Goal: Navigation & Orientation: Find specific page/section

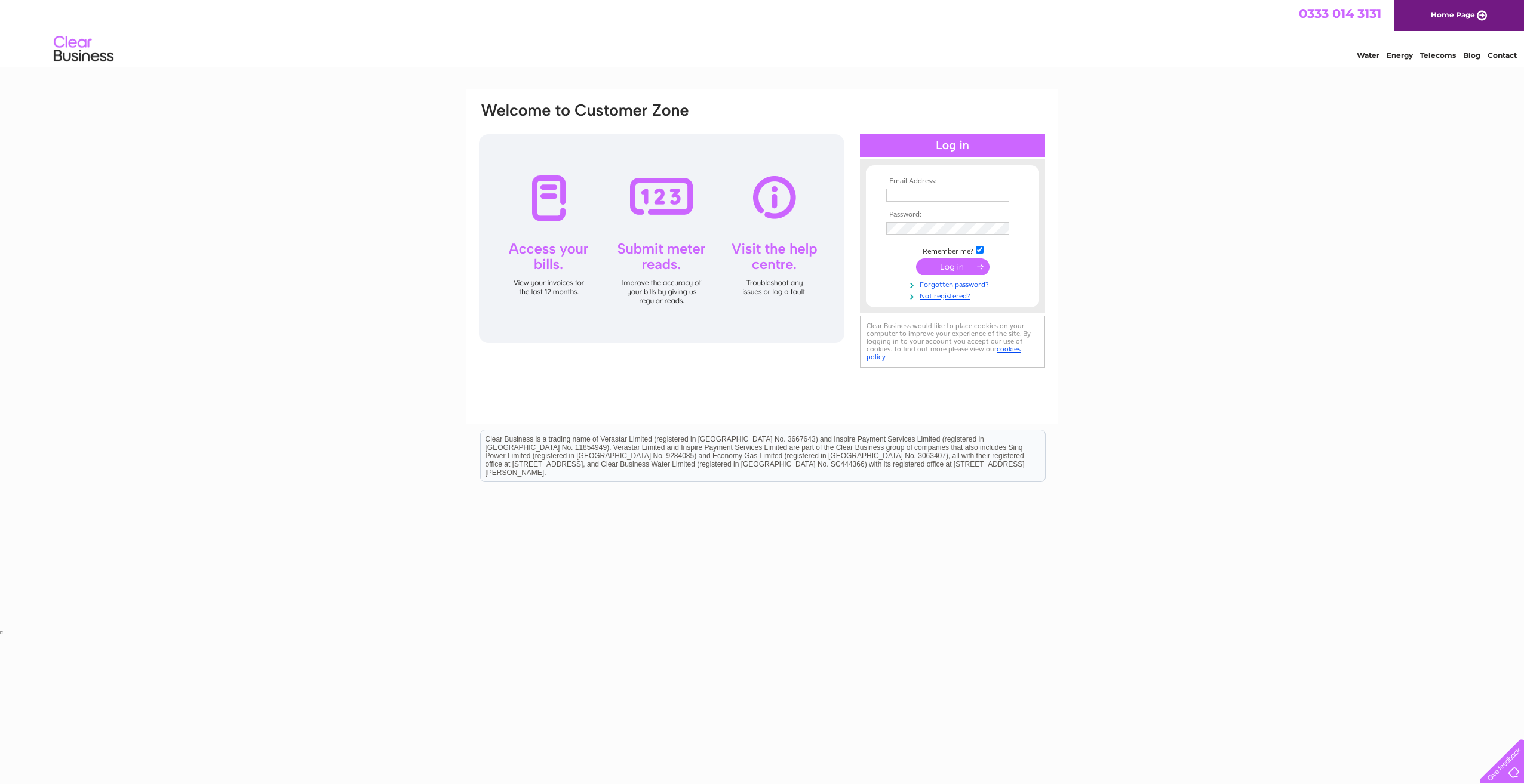
type input "[EMAIL_ADDRESS][DOMAIN_NAME]"
click at [962, 260] on input "submit" at bounding box center [952, 267] width 74 height 17
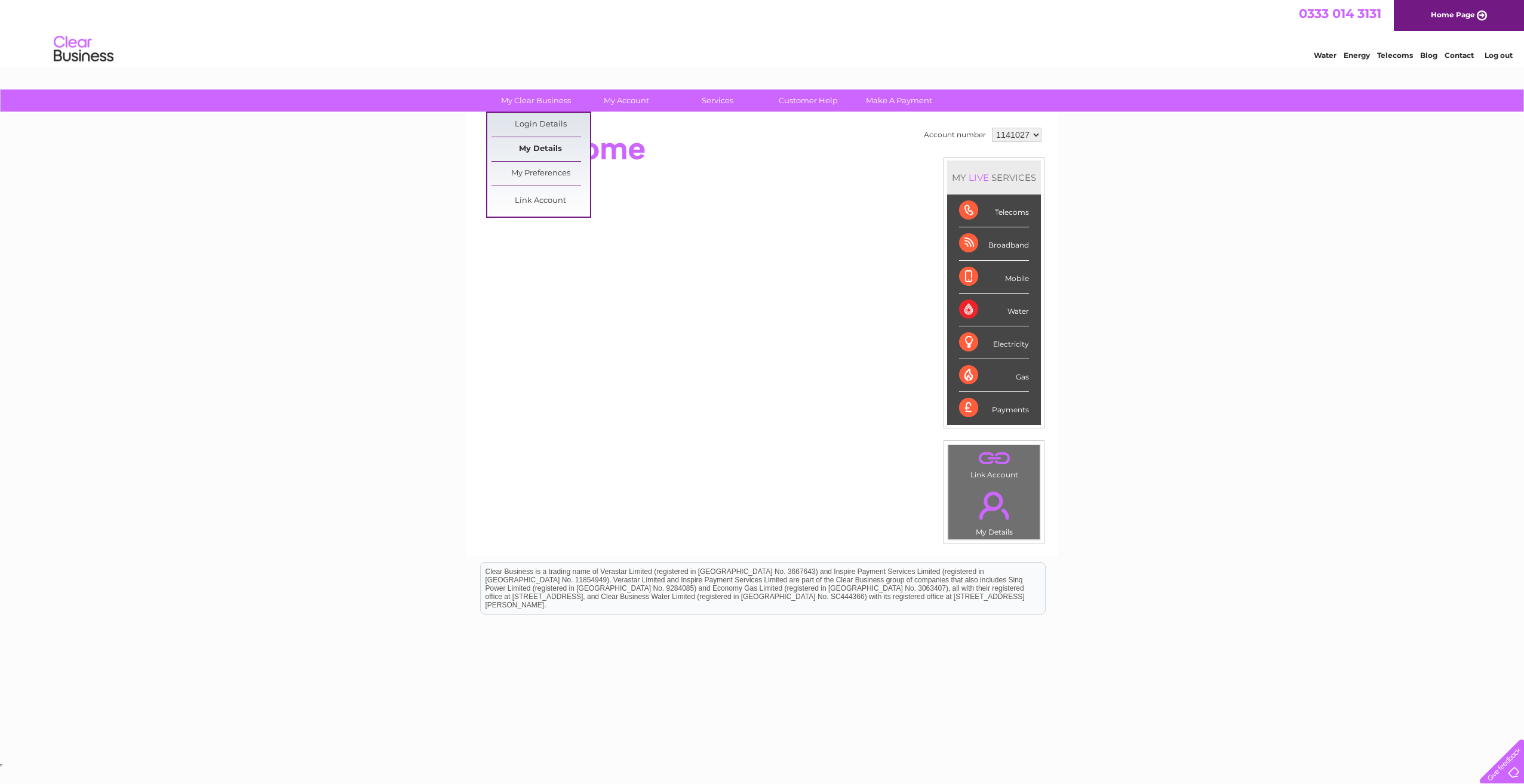
click at [526, 150] on link "My Details" at bounding box center [540, 148] width 99 height 24
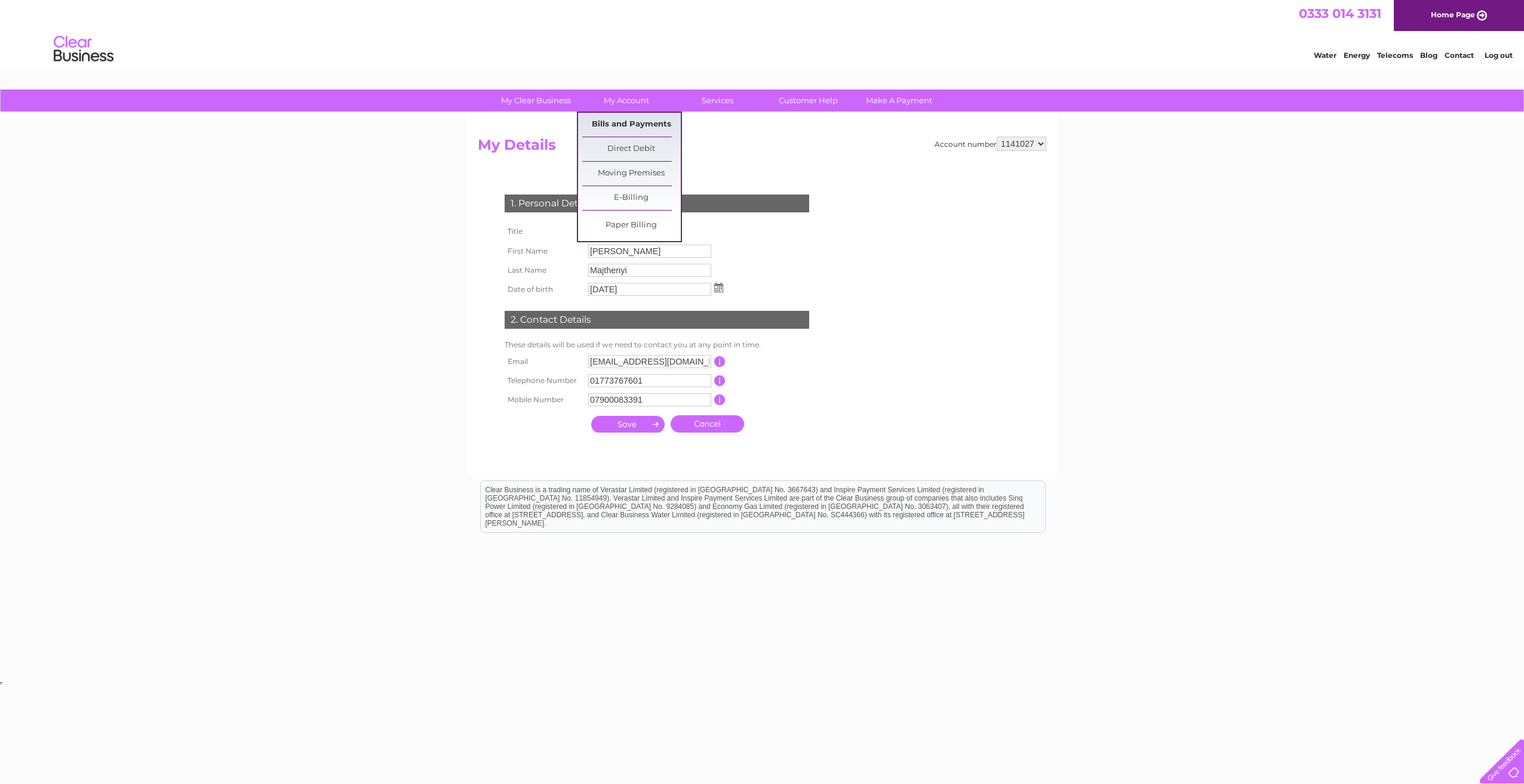
click at [626, 125] on link "Bills and Payments" at bounding box center [631, 124] width 99 height 24
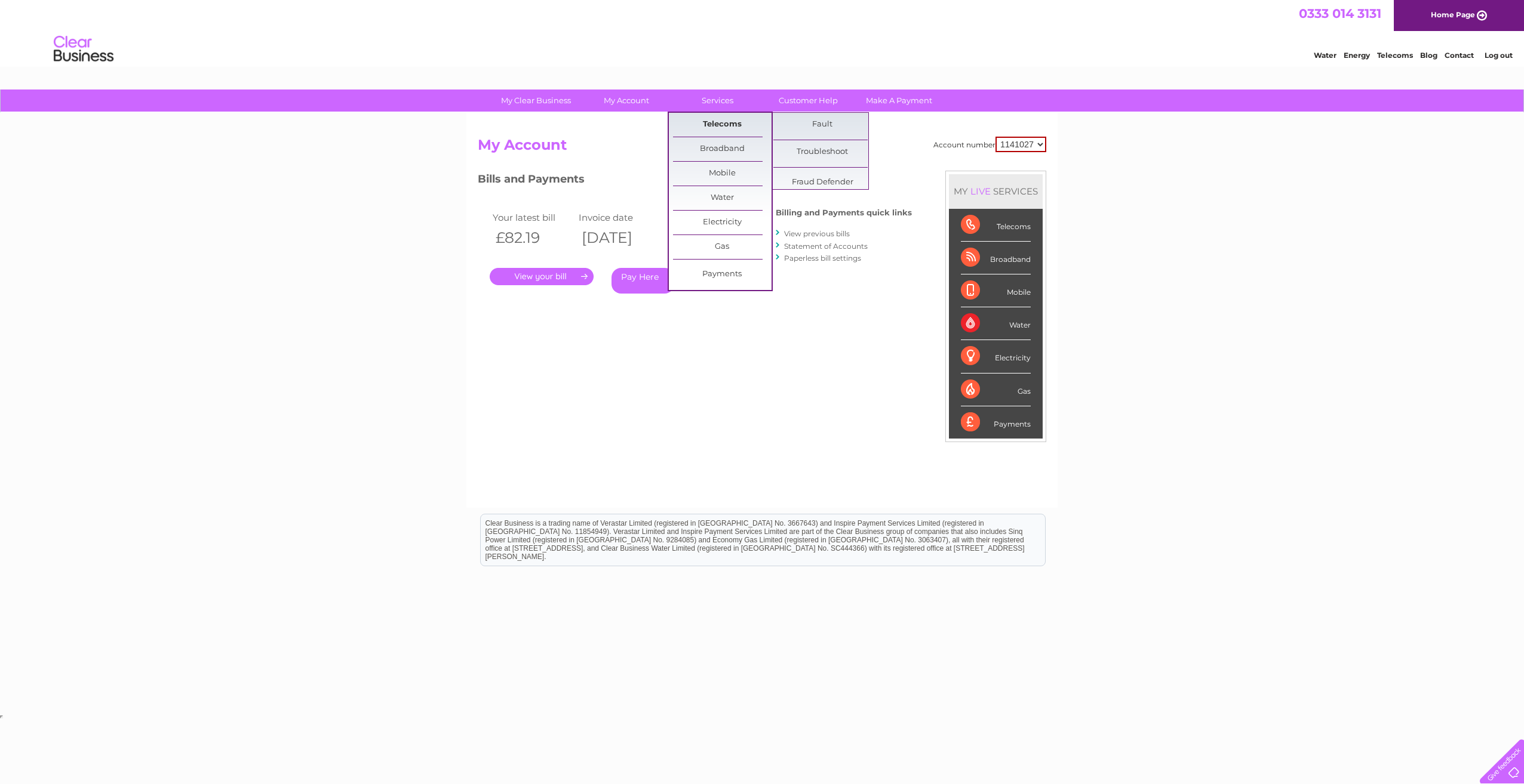
click at [725, 135] on link "Telecoms" at bounding box center [722, 124] width 99 height 24
click at [725, 129] on link "Telecoms" at bounding box center [722, 124] width 99 height 24
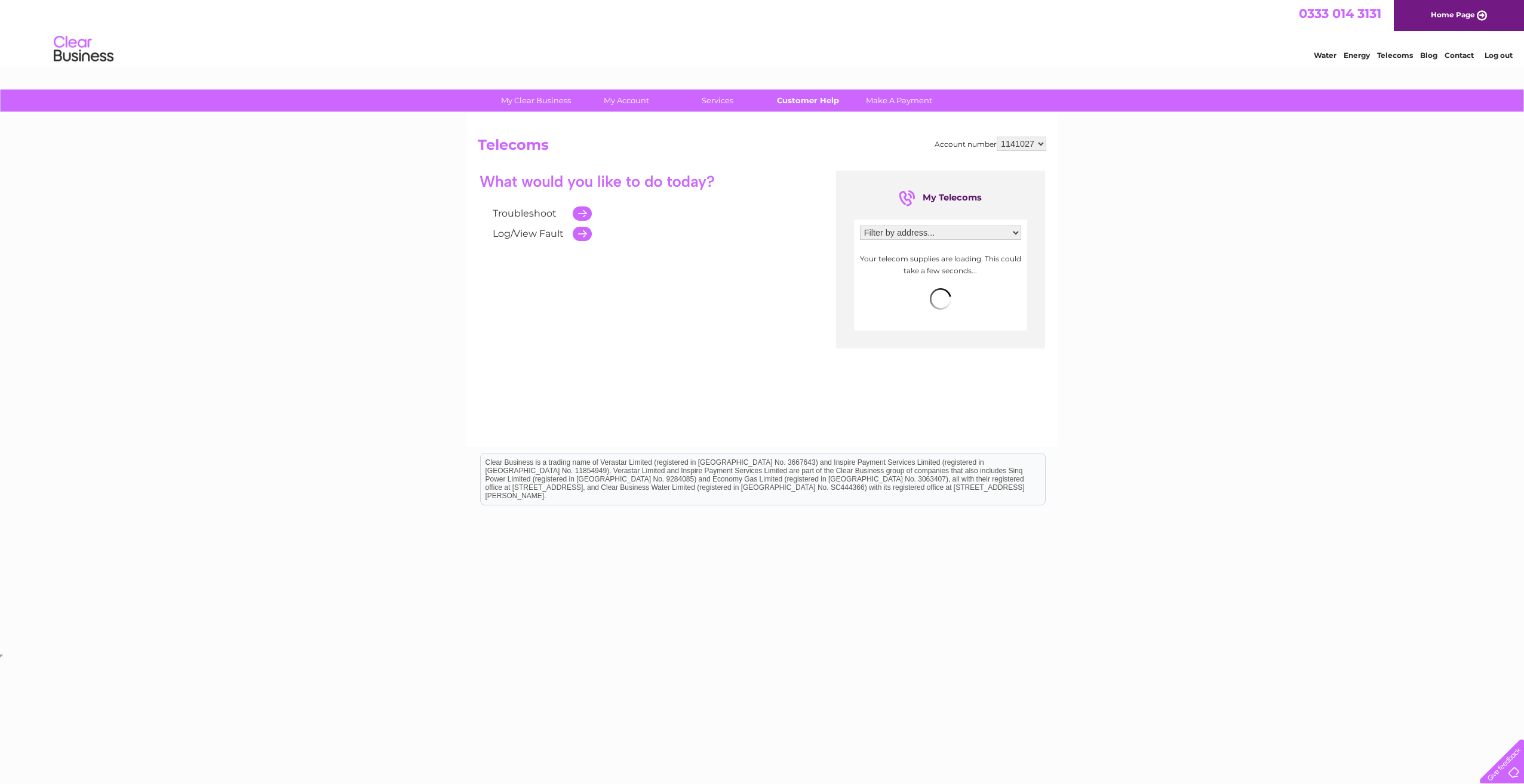
click at [813, 100] on link "Customer Help" at bounding box center [808, 100] width 99 height 22
click at [788, 107] on link "Customer Help" at bounding box center [808, 100] width 99 height 22
